Goal: Information Seeking & Learning: Compare options

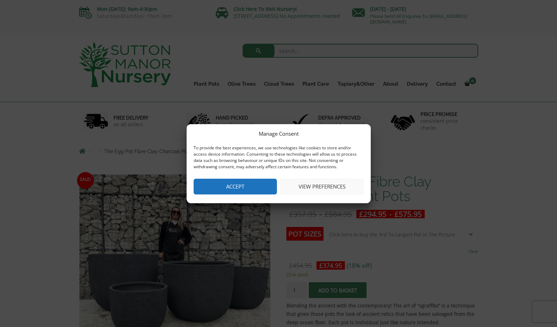
click at [308, 185] on button "View preferences" at bounding box center [321, 187] width 83 height 16
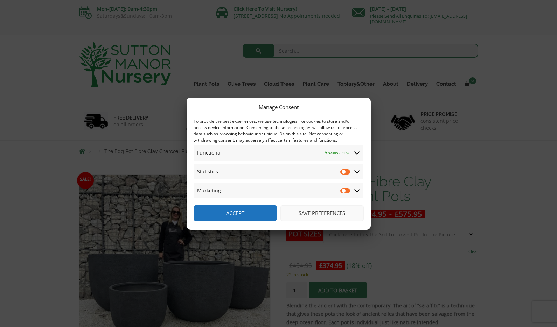
click at [324, 211] on button "Save preferences" at bounding box center [321, 213] width 83 height 16
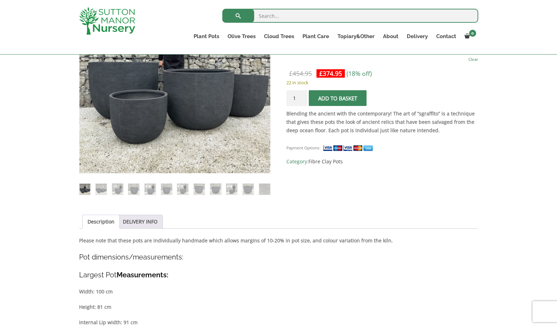
scroll to position [178, 0]
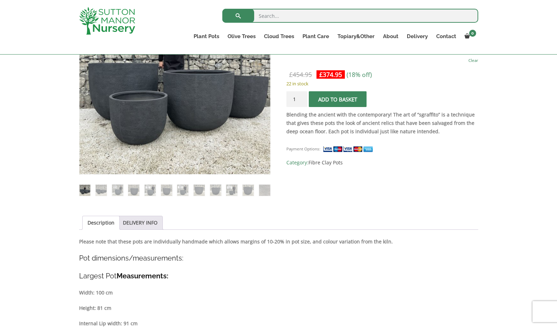
click at [96, 223] on link "Description" at bounding box center [100, 222] width 27 height 13
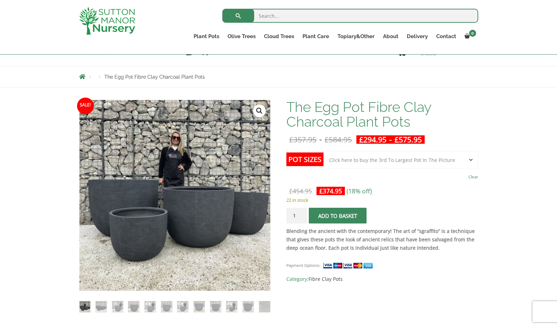
scroll to position [63, 0]
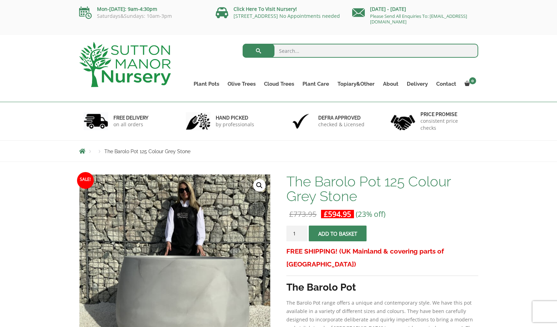
scroll to position [0, 0]
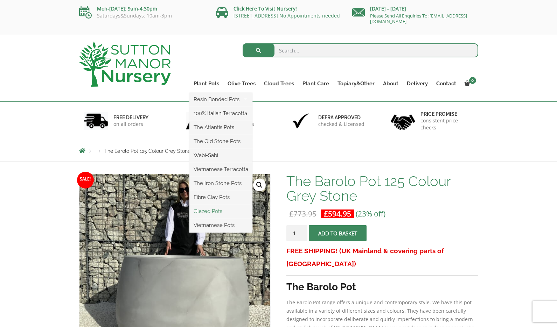
click at [208, 211] on link "Glazed Pots" at bounding box center [220, 211] width 63 height 10
drag, startPoint x: 219, startPoint y: 183, endPoint x: 223, endPoint y: 183, distance: 3.6
click at [219, 183] on link "The Iron Stone Pots" at bounding box center [220, 183] width 63 height 10
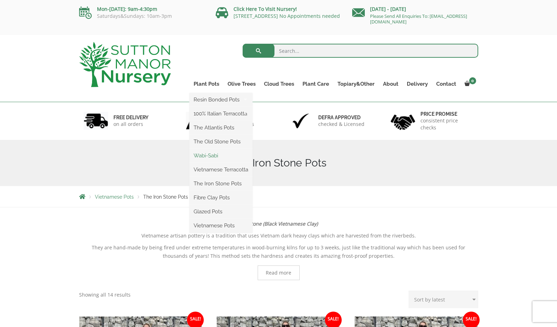
click at [210, 155] on link "Wabi-Sabi" at bounding box center [220, 155] width 63 height 10
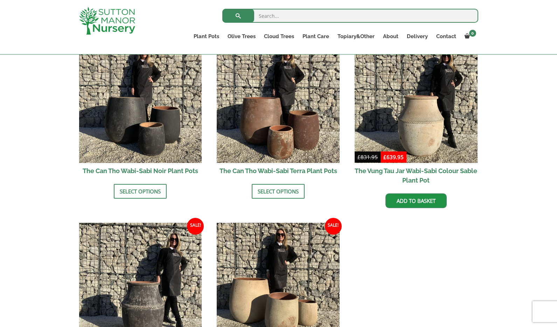
scroll to position [740, 0]
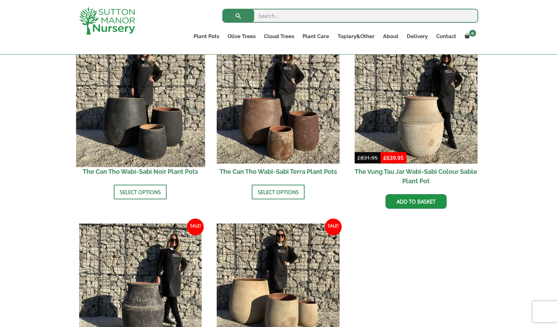
click at [126, 118] on img at bounding box center [140, 102] width 129 height 129
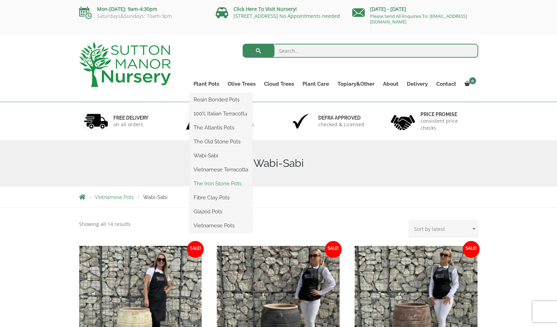
click at [223, 184] on link "The Iron Stone Pots" at bounding box center [220, 183] width 63 height 10
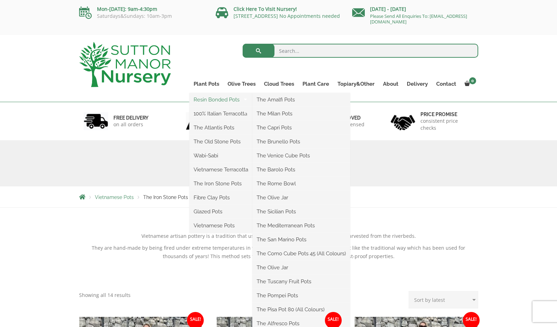
click at [212, 99] on link "Resin Bonded Pots" at bounding box center [220, 99] width 63 height 10
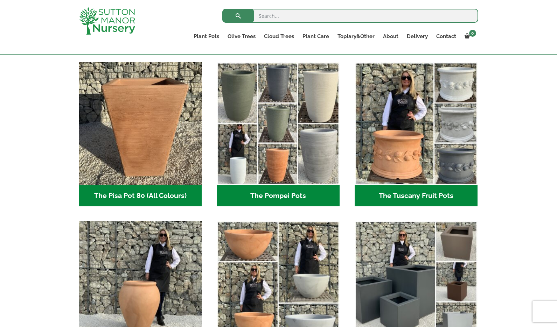
scroll to position [501, 0]
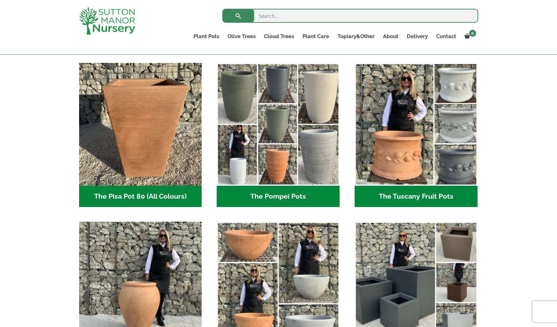
click at [267, 195] on h2 "The Pompei Pots (18)" at bounding box center [278, 197] width 123 height 22
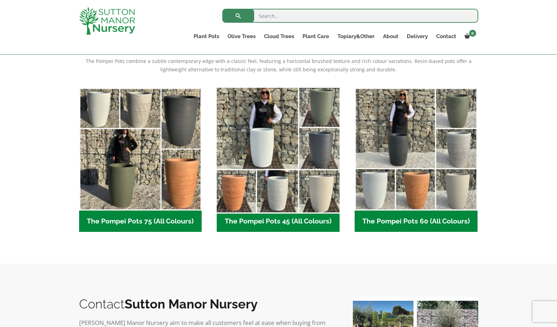
scroll to position [149, 0]
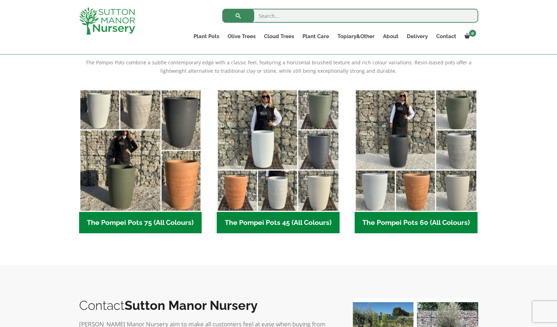
click at [148, 223] on h2 "The Pompei Pots 75 (All Colours) (6)" at bounding box center [140, 223] width 123 height 22
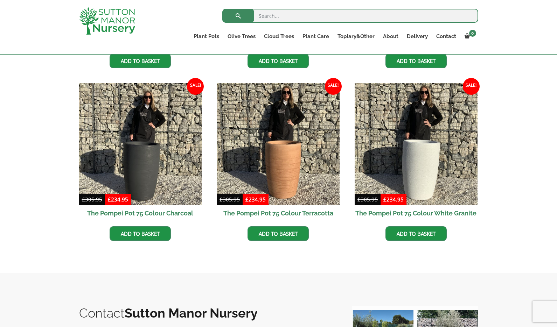
scroll to position [353, 0]
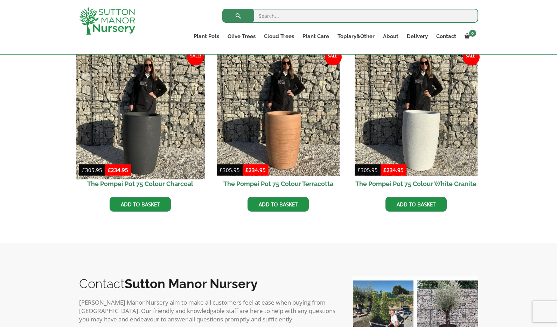
click at [133, 134] on img at bounding box center [140, 114] width 129 height 129
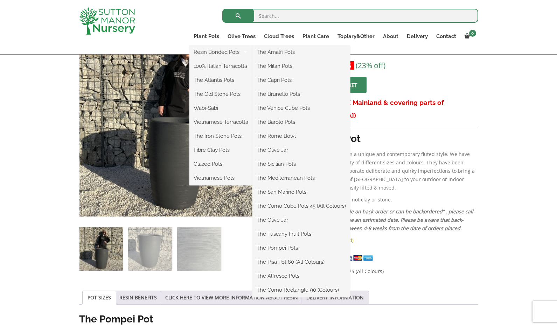
scroll to position [144, 0]
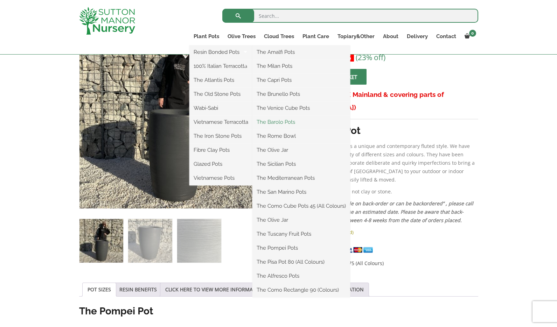
click at [277, 120] on link "The Barolo Pots" at bounding box center [301, 122] width 98 height 10
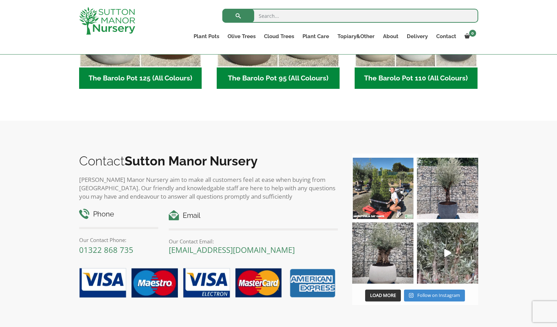
scroll to position [456, 0]
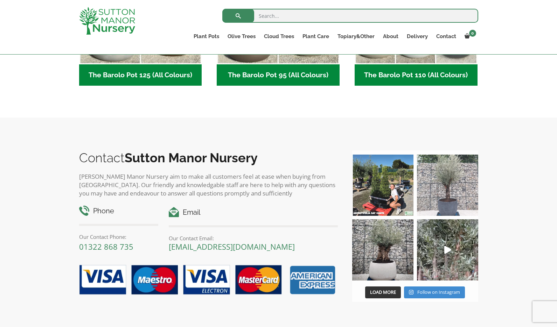
click at [447, 203] on img at bounding box center [447, 185] width 61 height 61
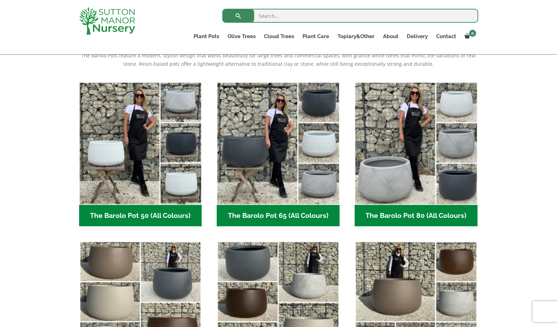
scroll to position [0, 0]
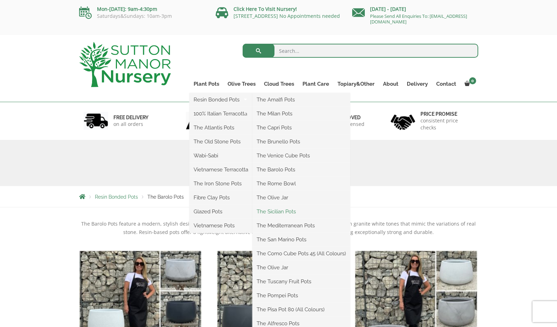
click at [282, 212] on link "The Sicilian Pots" at bounding box center [301, 211] width 98 height 10
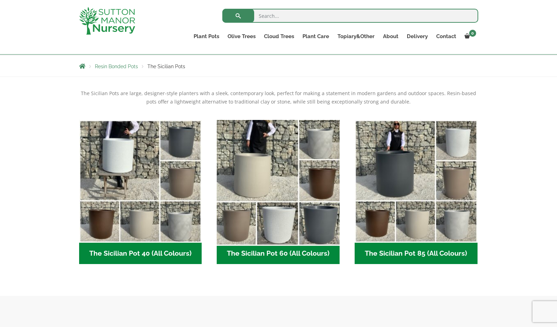
scroll to position [119, 0]
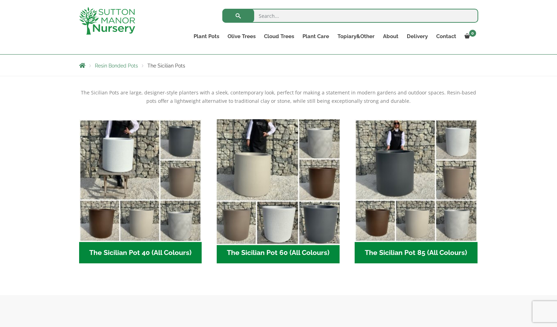
click at [311, 226] on img "Visit product category The Sicilian Pot 60 (All Colours)" at bounding box center [278, 180] width 129 height 129
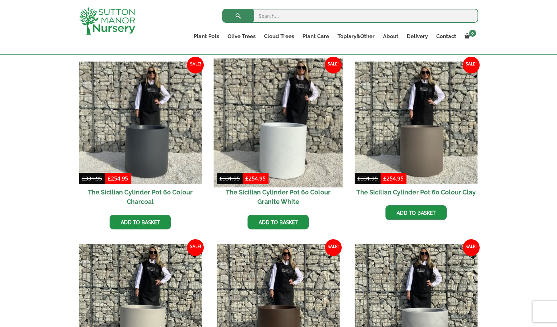
scroll to position [167, 0]
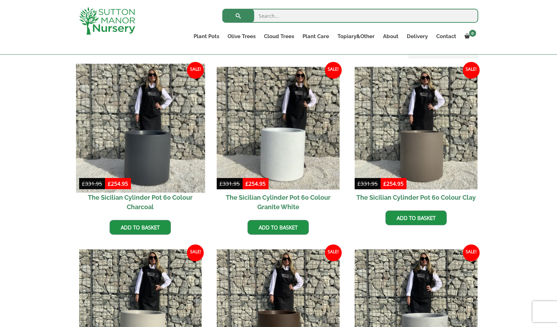
click at [143, 156] on img at bounding box center [140, 128] width 129 height 129
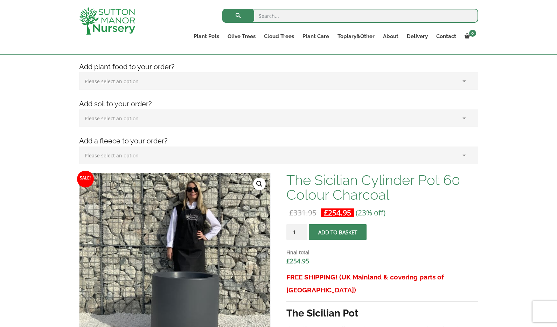
scroll to position [100, 0]
